Goal: Task Accomplishment & Management: Complete application form

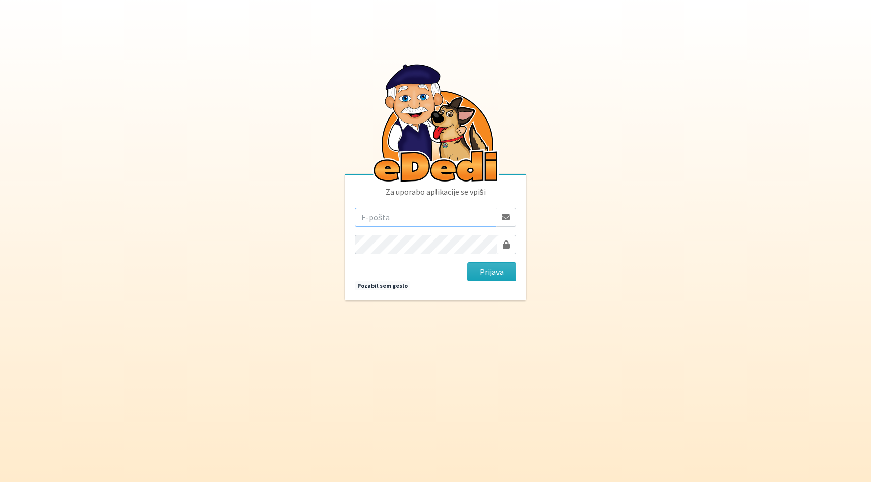
type input "[PERSON_NAME][EMAIL_ADDRESS][PERSON_NAME][PERSON_NAME][DOMAIN_NAME]"
click at [492, 272] on button "Prijava" at bounding box center [491, 271] width 49 height 19
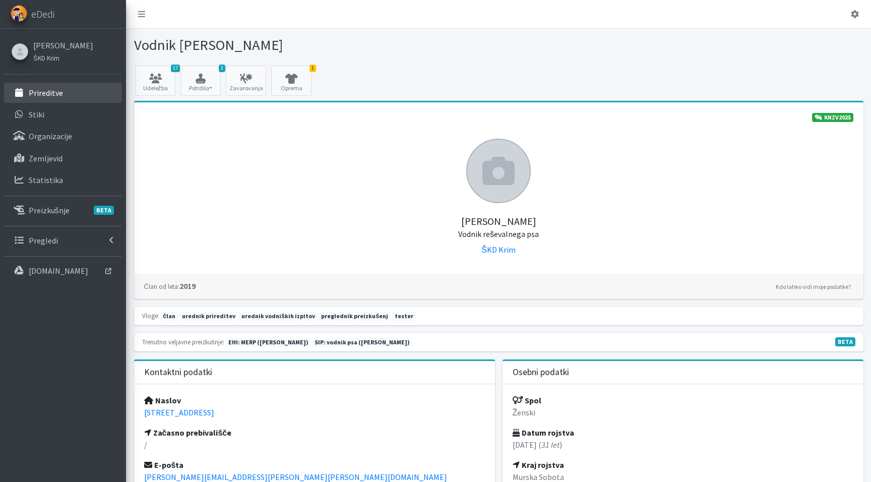
click at [58, 98] on link "Prireditve" at bounding box center [63, 93] width 118 height 20
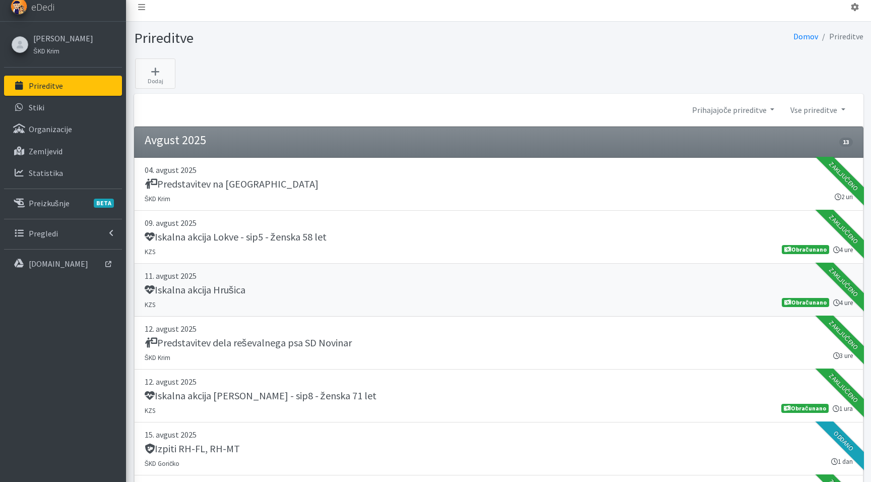
scroll to position [7, 0]
click at [154, 72] on icon at bounding box center [155, 72] width 34 height 10
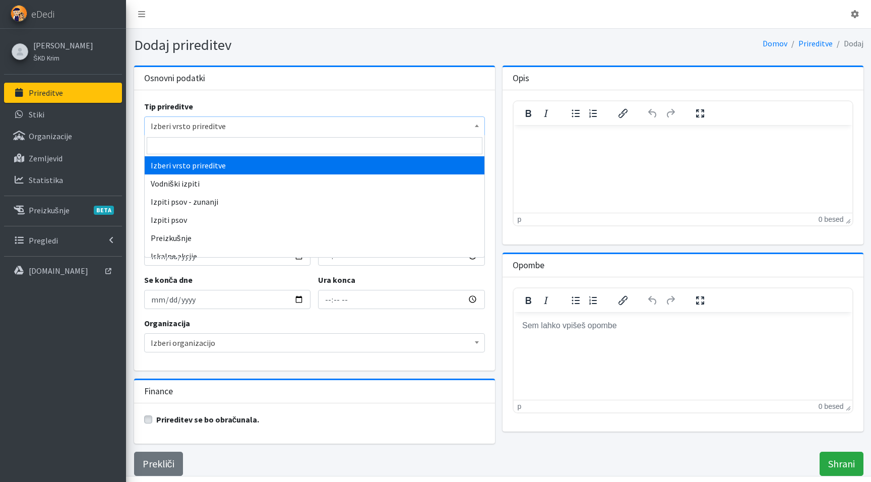
click at [213, 128] on span "Izberi vrsto prireditve" at bounding box center [315, 126] width 328 height 14
type input "semin"
select select "1007"
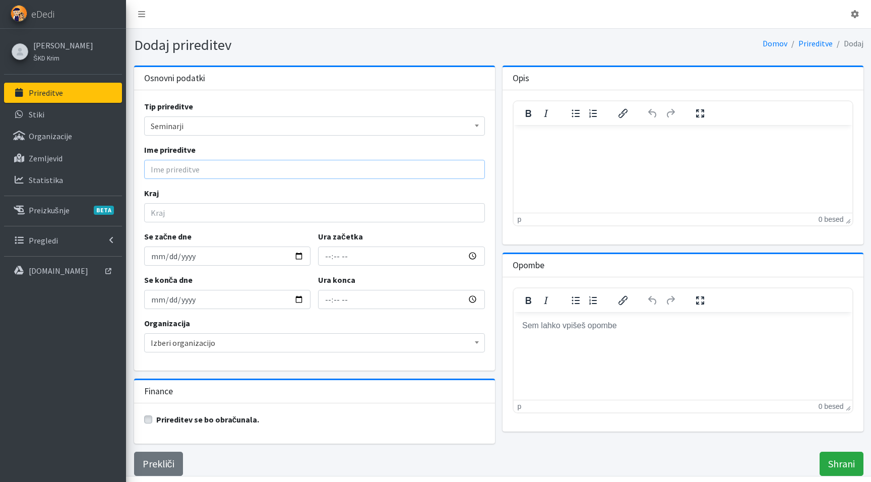
click at [175, 171] on input "Ime prireditve" at bounding box center [314, 169] width 341 height 19
paste input "INBTI mantrailing seminar Ptuj"
type input "INBTI mantrailing seminar Ptuj"
click at [174, 215] on input "Kraj" at bounding box center [314, 212] width 341 height 19
type input "Ptuj"
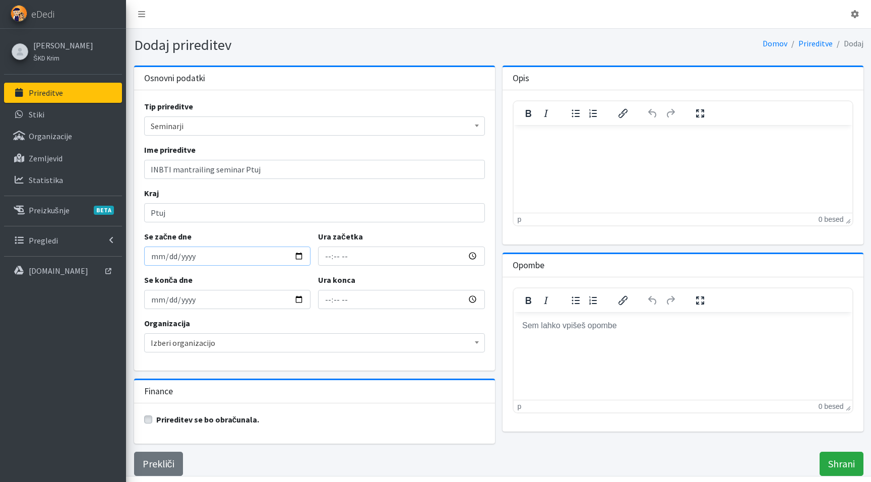
drag, startPoint x: 154, startPoint y: 256, endPoint x: 158, endPoint y: 259, distance: 5.5
click at [154, 256] on input "Se začne dne" at bounding box center [227, 256] width 167 height 19
type input "2025-09-24"
click at [163, 257] on input "2025-09-24" at bounding box center [227, 256] width 167 height 19
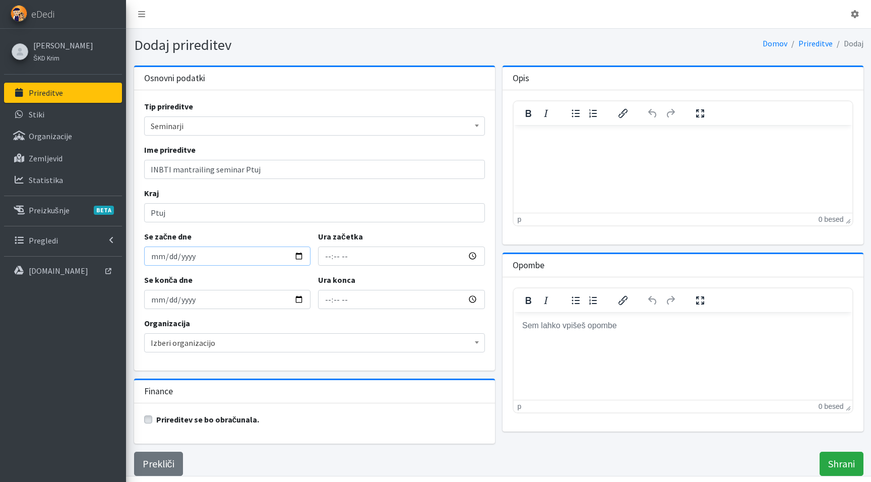
type input "[DATE]"
click at [236, 275] on div "Se konča dne 2025-09-24" at bounding box center [227, 291] width 174 height 35
click at [154, 300] on input "2025-09-24" at bounding box center [227, 299] width 167 height 19
type input "[DATE]"
click at [329, 256] on input "Ura začetka" at bounding box center [401, 256] width 167 height 19
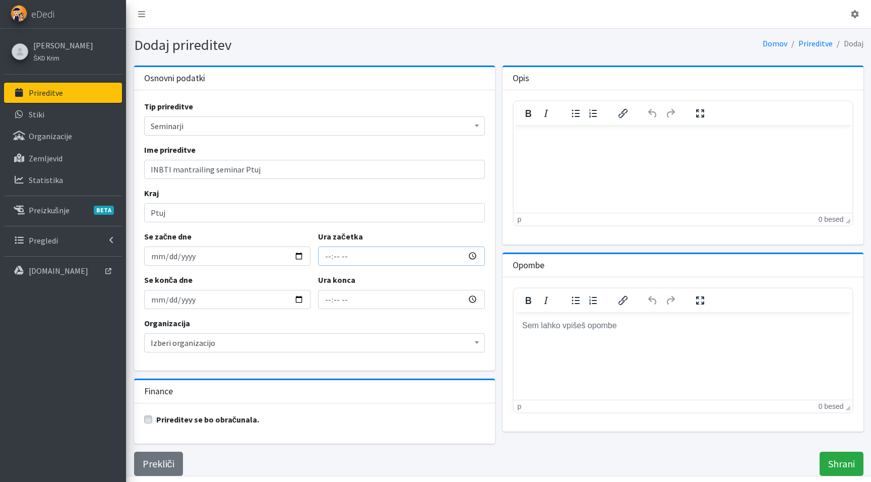
click at [339, 257] on input "Ura začetka" at bounding box center [401, 256] width 167 height 19
type input "13:00"
click at [330, 300] on input "15:00" at bounding box center [401, 299] width 167 height 19
type input "19:00"
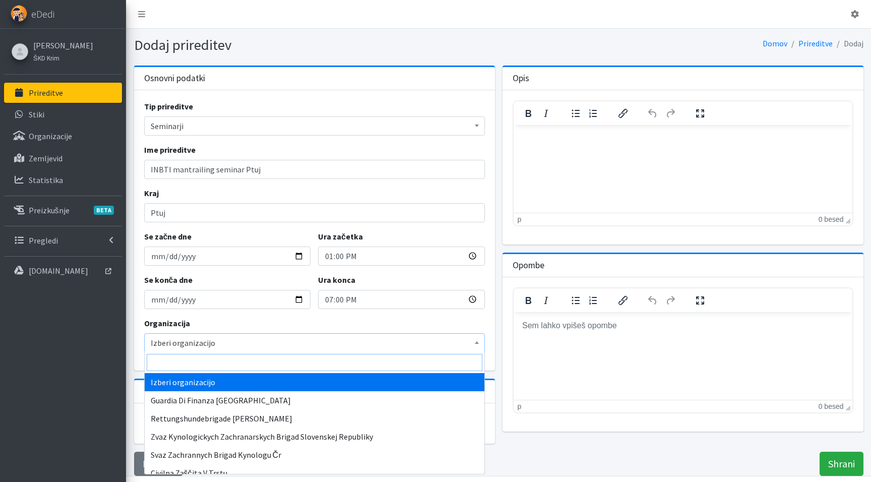
click at [254, 342] on span "Izberi organizacijo" at bounding box center [315, 343] width 328 height 14
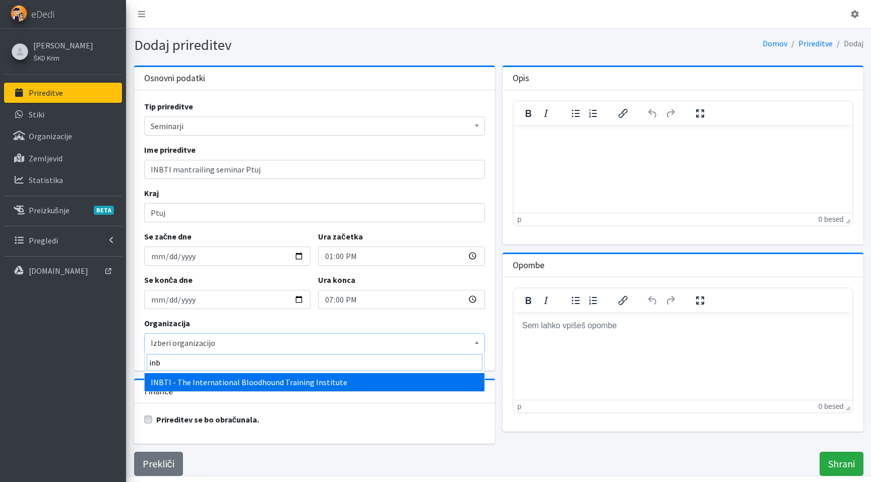
type input "inb"
select select "1104"
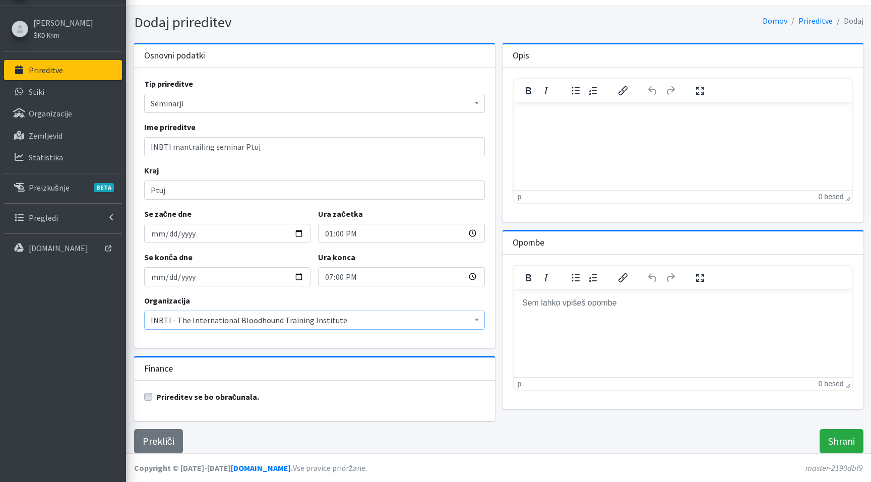
scroll to position [22, 0]
click at [834, 442] on input "Shrani" at bounding box center [842, 442] width 44 height 24
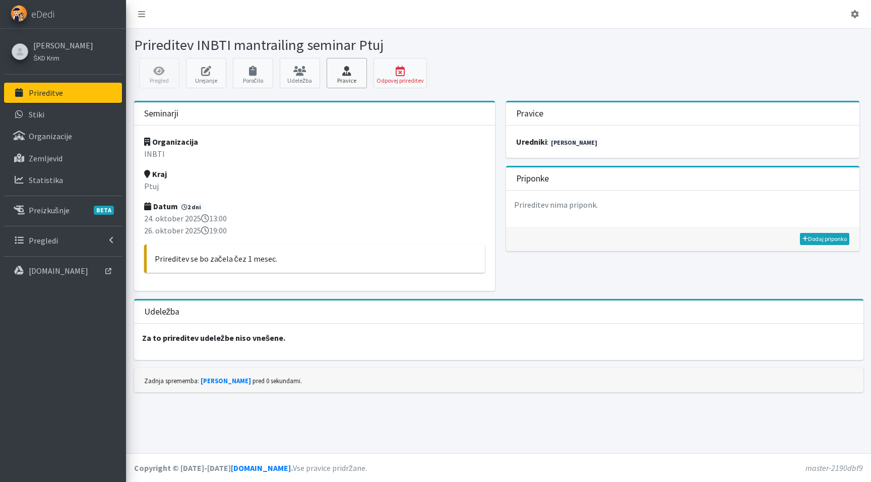
click at [339, 76] on link "Pravice" at bounding box center [347, 73] width 40 height 30
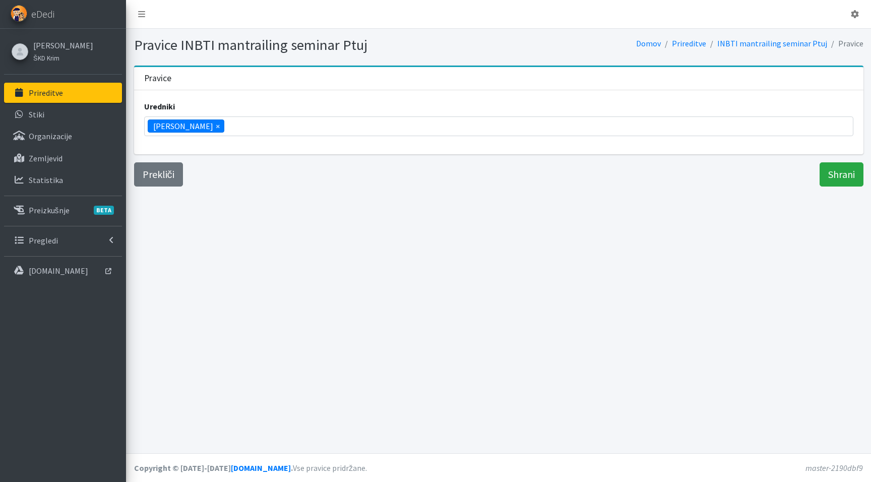
click at [199, 126] on li "× Teja Rupnik" at bounding box center [186, 125] width 77 height 13
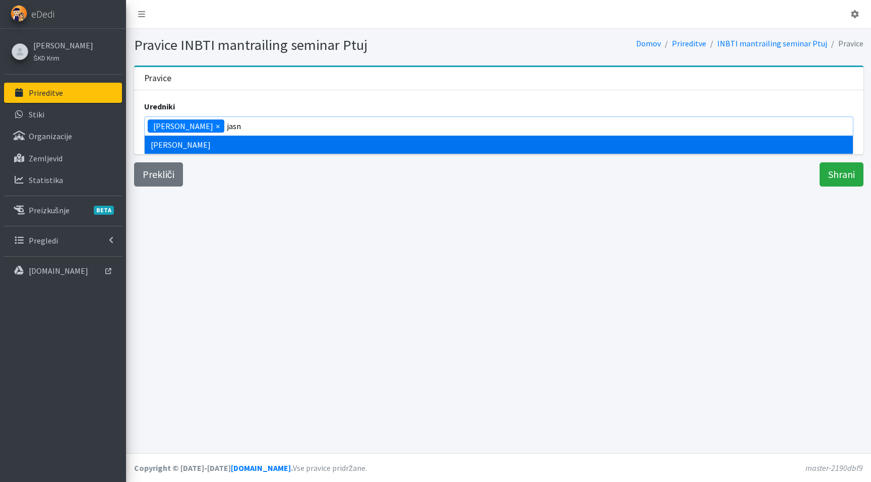
type input "jasn"
select select "1030"
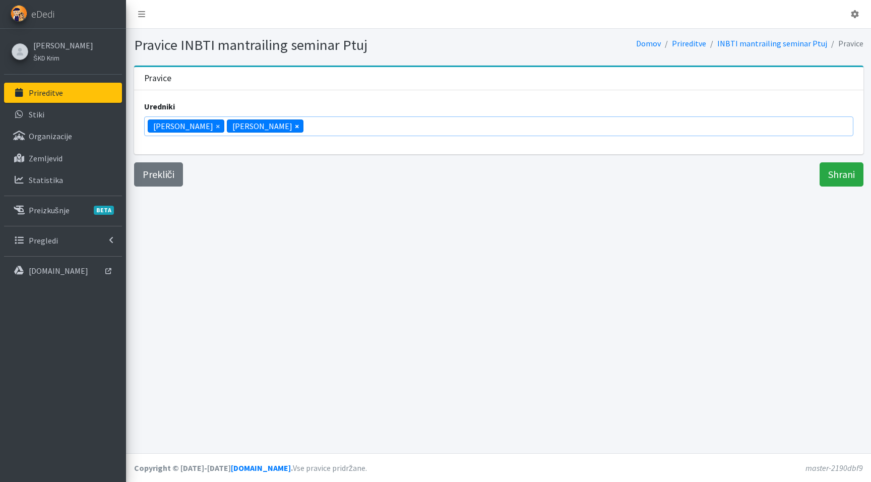
click at [295, 127] on span "×" at bounding box center [297, 126] width 4 height 12
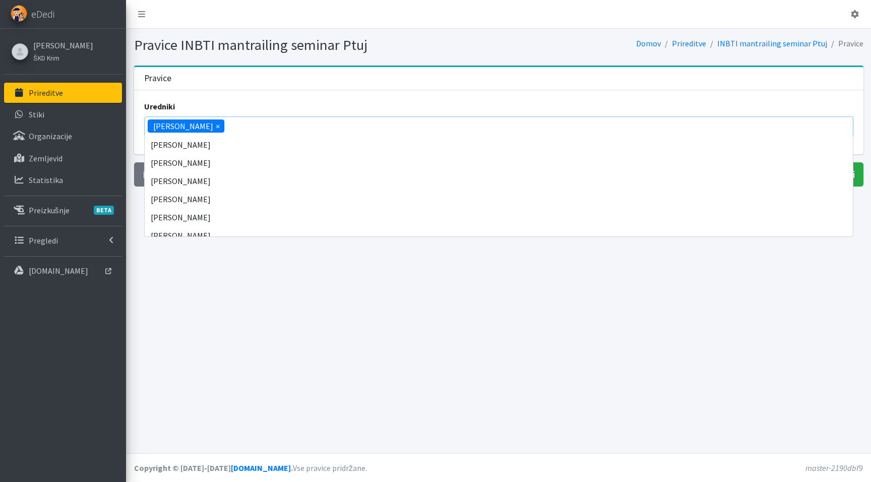
scroll to position [998, 0]
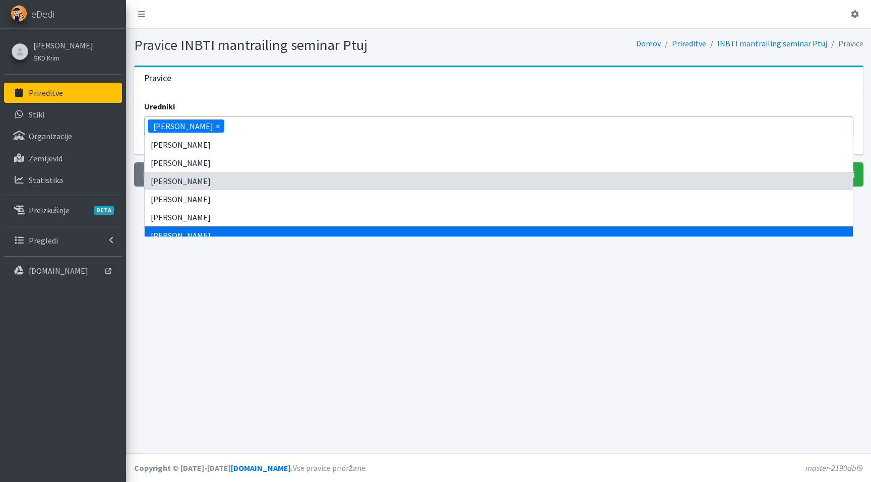
click at [738, 276] on div "Pravice INBTI mantrailing seminar Ptuj Domov Prireditve INBTI mantrailing semin…" at bounding box center [498, 241] width 745 height 425
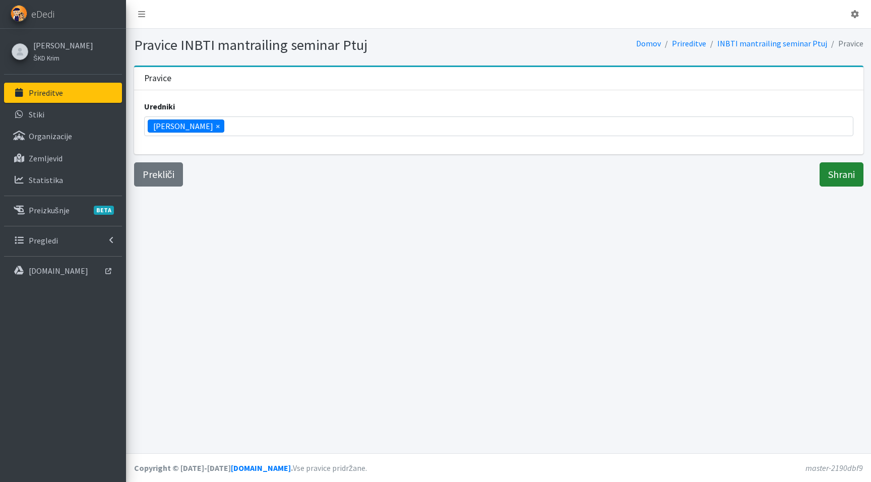
click at [840, 172] on input "Shrani" at bounding box center [842, 174] width 44 height 24
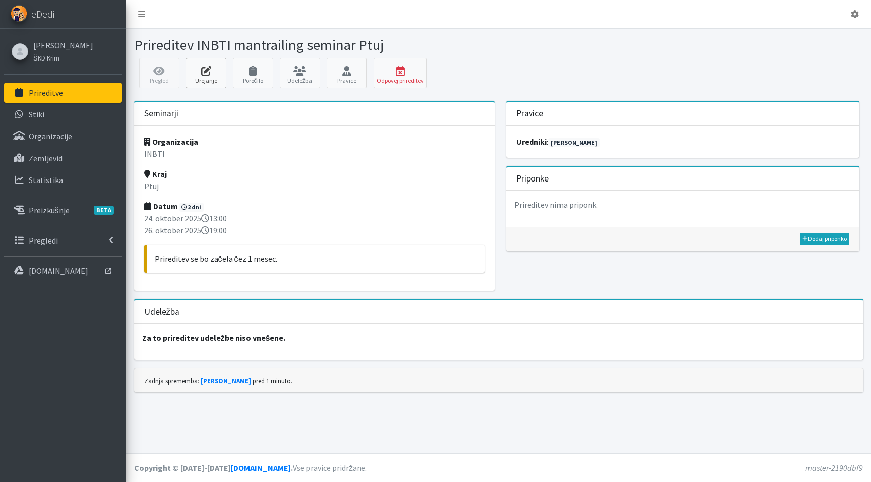
click at [211, 76] on link "Urejanje" at bounding box center [206, 73] width 40 height 30
